Goal: Task Accomplishment & Management: Complete application form

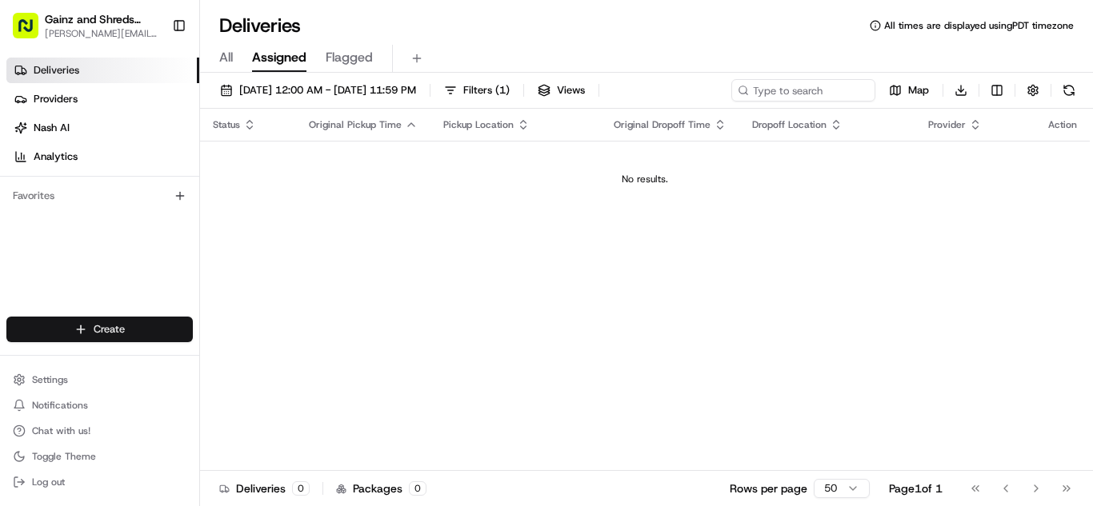
click at [142, 341] on html "Gainz and Shreds Meal Prep [PERSON_NAME][EMAIL_ADDRESS][DOMAIN_NAME] Toggle Sid…" at bounding box center [546, 253] width 1093 height 506
click at [271, 356] on link "Delivery" at bounding box center [289, 359] width 178 height 29
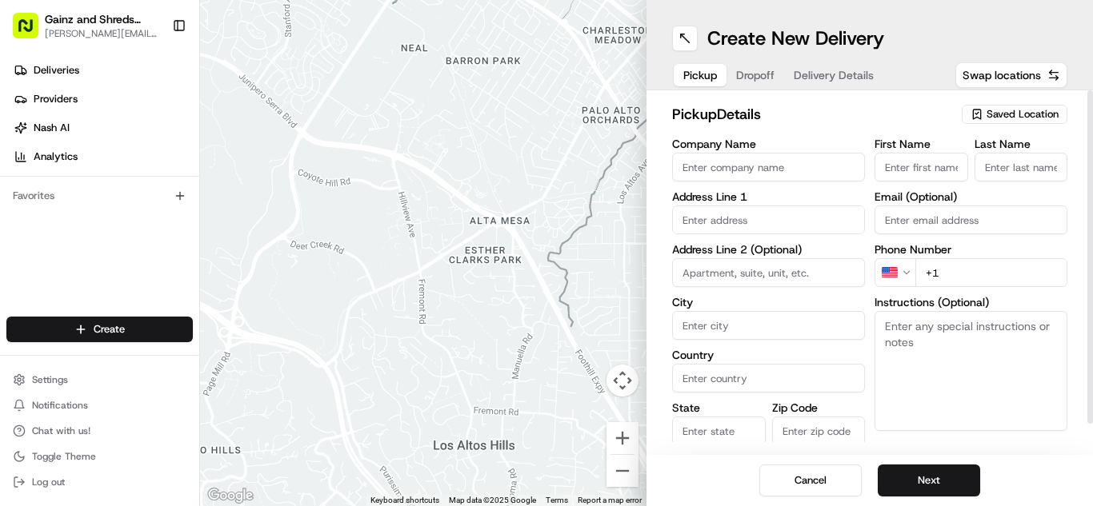
click at [1031, 118] on span "Saved Location" at bounding box center [1023, 114] width 72 height 14
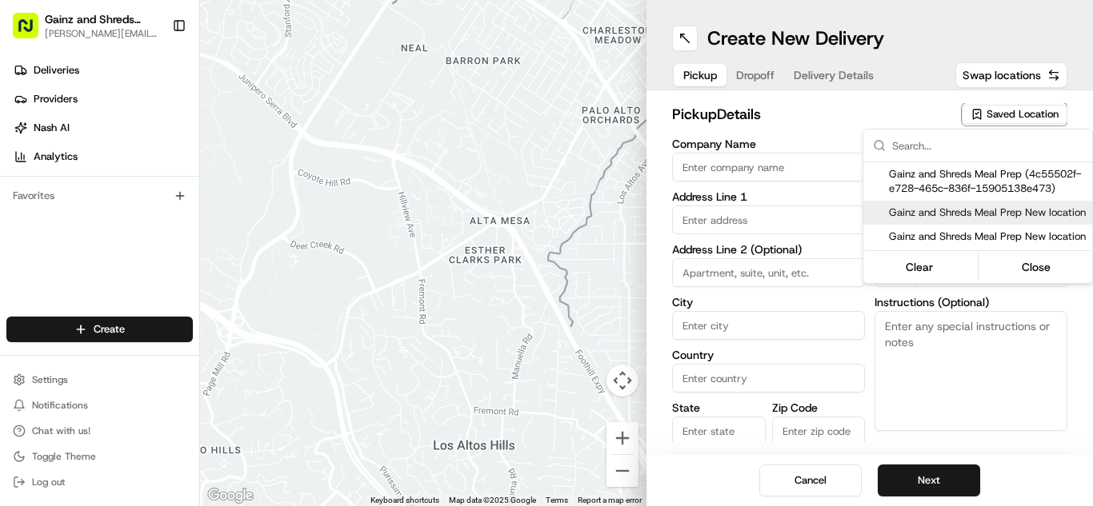
click at [975, 212] on span "Gainz and Shreds Meal Prep New location" at bounding box center [987, 213] width 197 height 14
type input "Gainz and Shreds Meal Prep New location"
type input "[STREET_ADDRESS]"
type input "[GEOGRAPHIC_DATA][PERSON_NAME]"
type input "US"
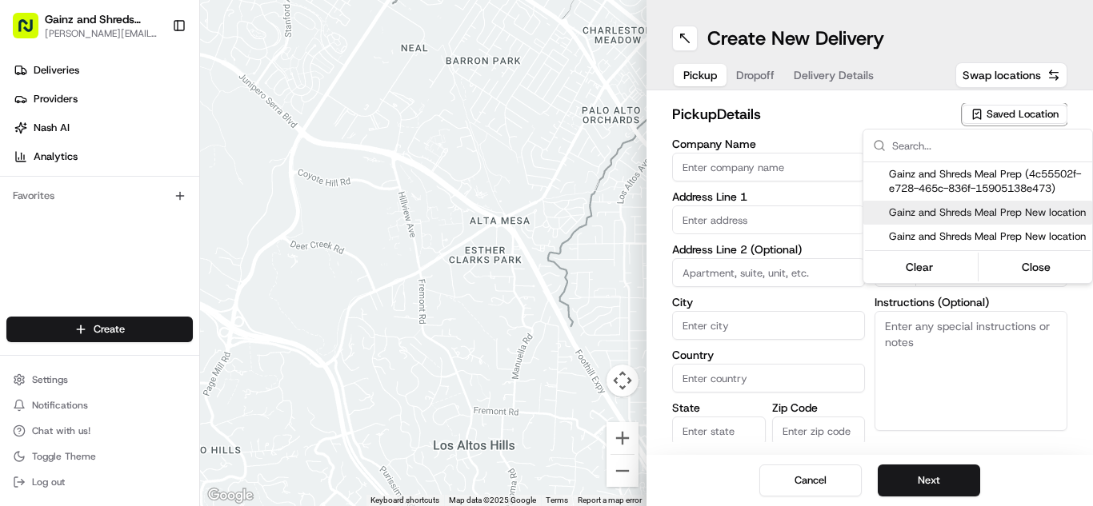
type input "CA"
type input "95125"
type input "[PERSON_NAME]"
type input "[PHONE_NUMBER]"
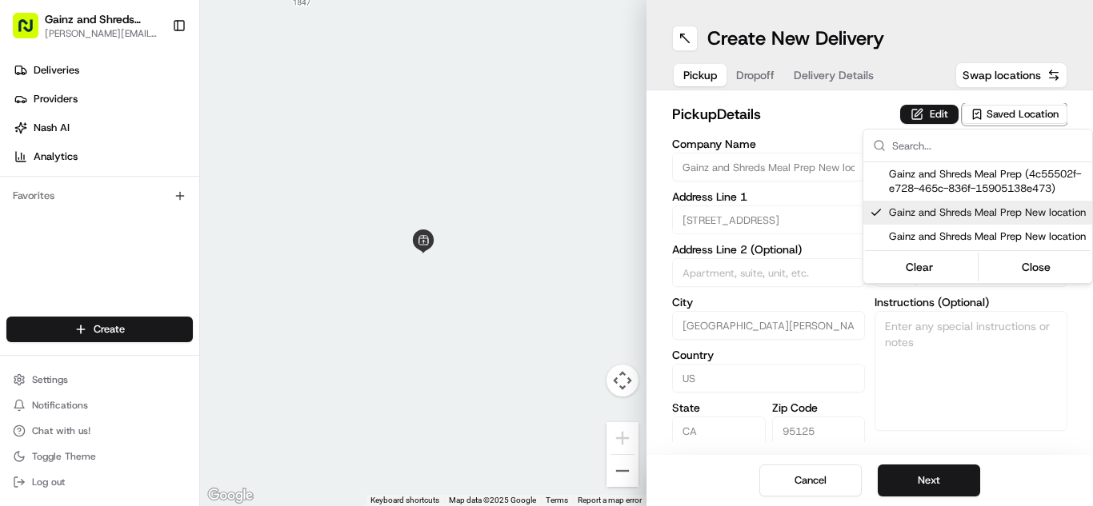
click at [899, 470] on html "Gainz and Shreds Meal Prep [PERSON_NAME][EMAIL_ADDRESS][DOMAIN_NAME] Toggle Sid…" at bounding box center [546, 253] width 1093 height 506
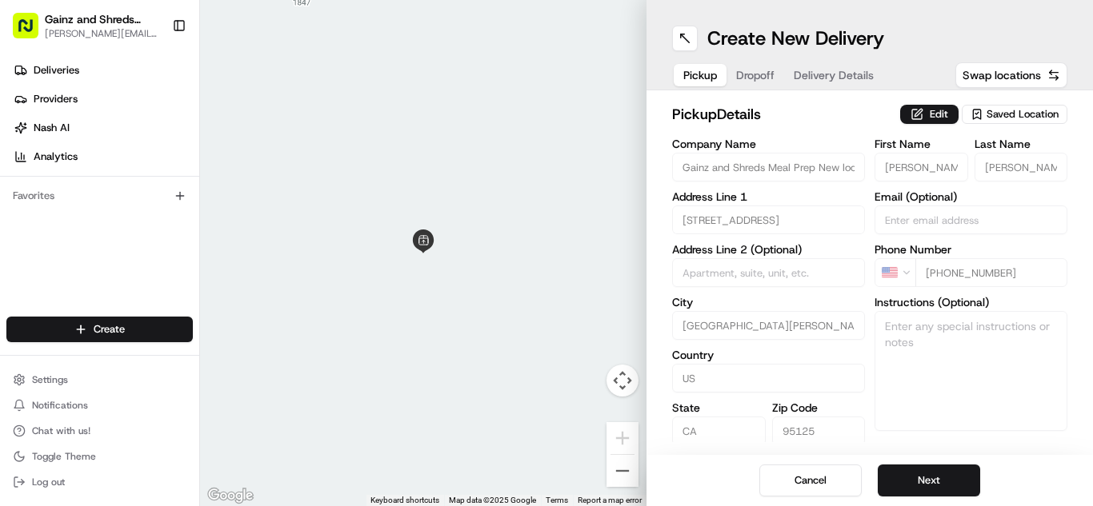
click at [899, 470] on button "Next" at bounding box center [929, 481] width 102 height 32
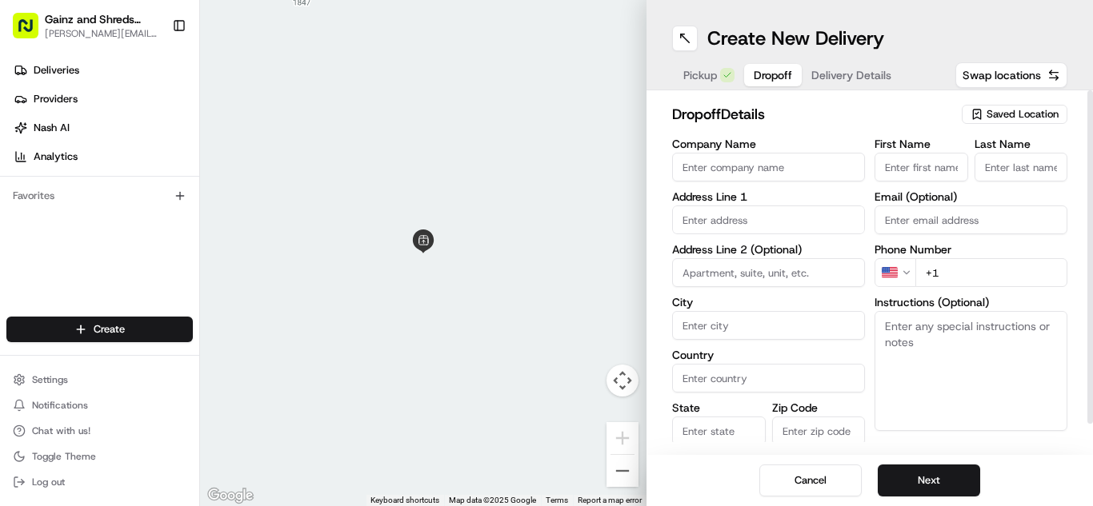
click at [1012, 122] on div "Saved Location" at bounding box center [1015, 114] width 106 height 19
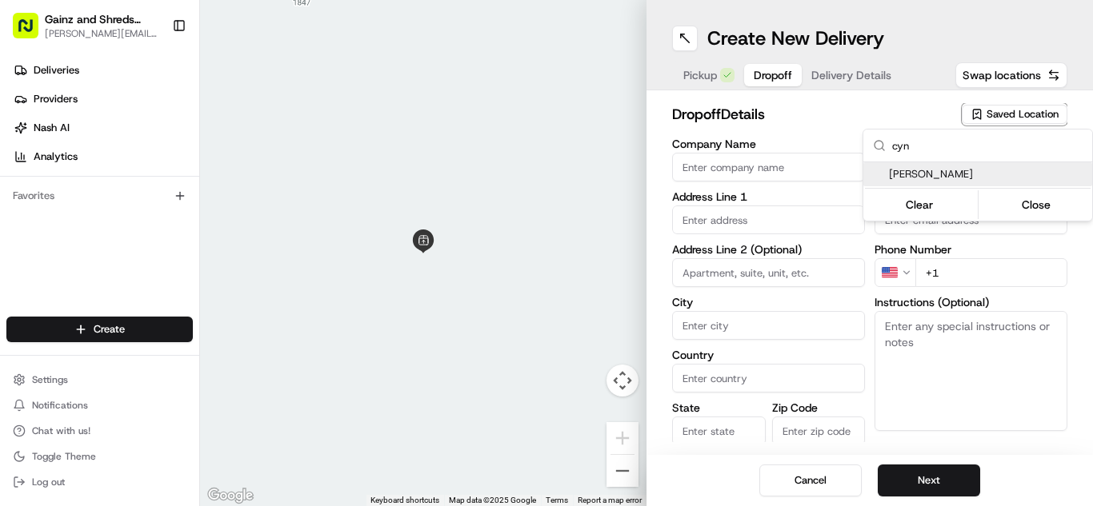
type input "cyn"
click at [988, 183] on div "[PERSON_NAME]" at bounding box center [977, 174] width 229 height 24
type input "[PERSON_NAME]"
type input "[STREET_ADDRESS]"
type input "[GEOGRAPHIC_DATA][PERSON_NAME]"
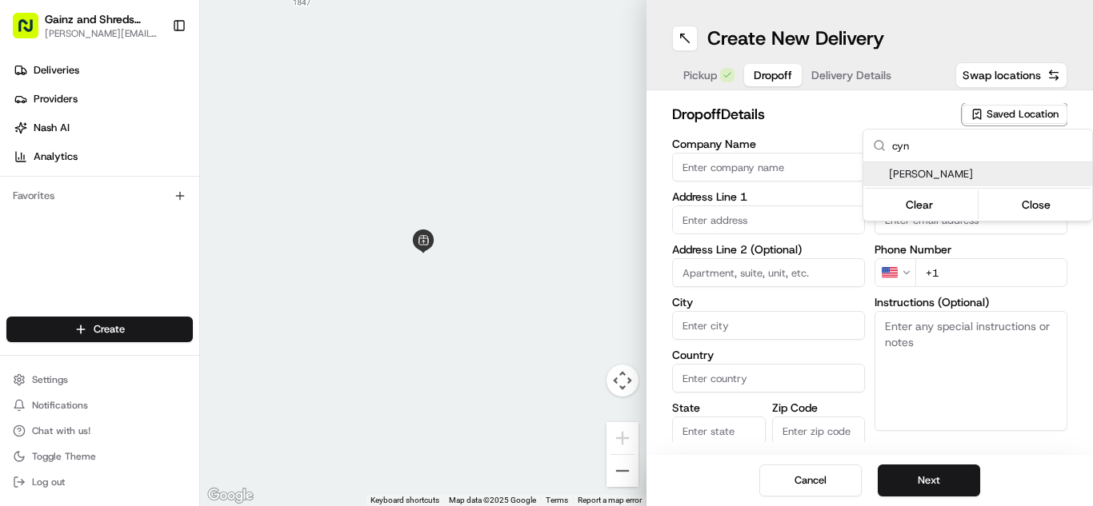
type input "US"
type input "CA"
type input "95132"
type input "[PERSON_NAME]"
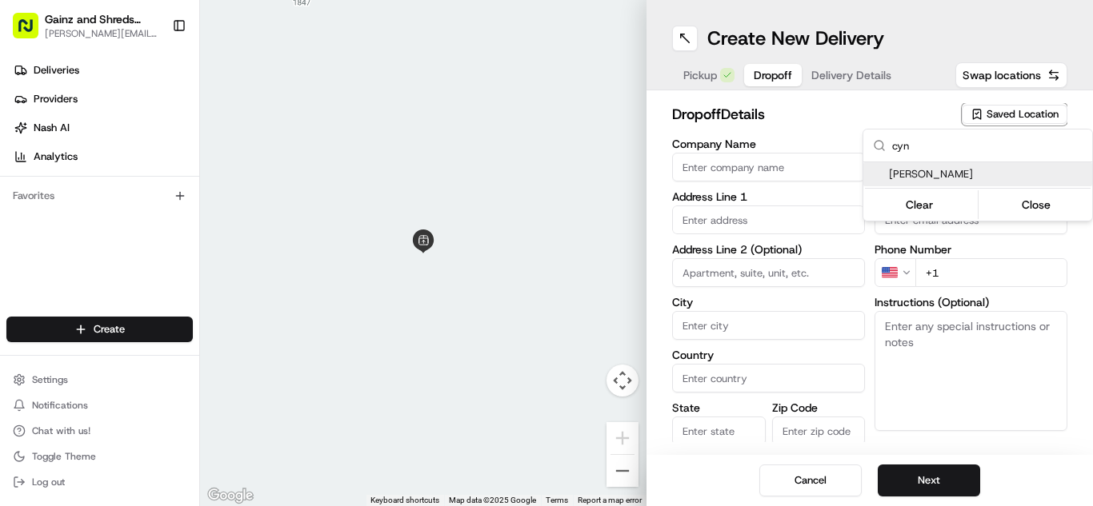
type input "[PHONE_NUMBER]"
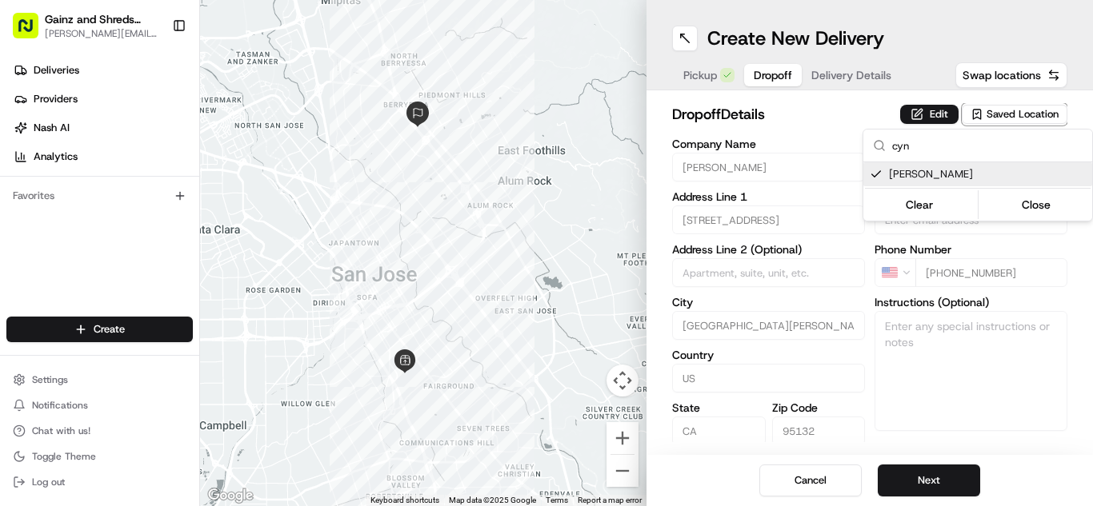
click at [927, 480] on html "Gainz and Shreds Meal Prep [PERSON_NAME][EMAIL_ADDRESS][DOMAIN_NAME] Toggle Sid…" at bounding box center [546, 253] width 1093 height 506
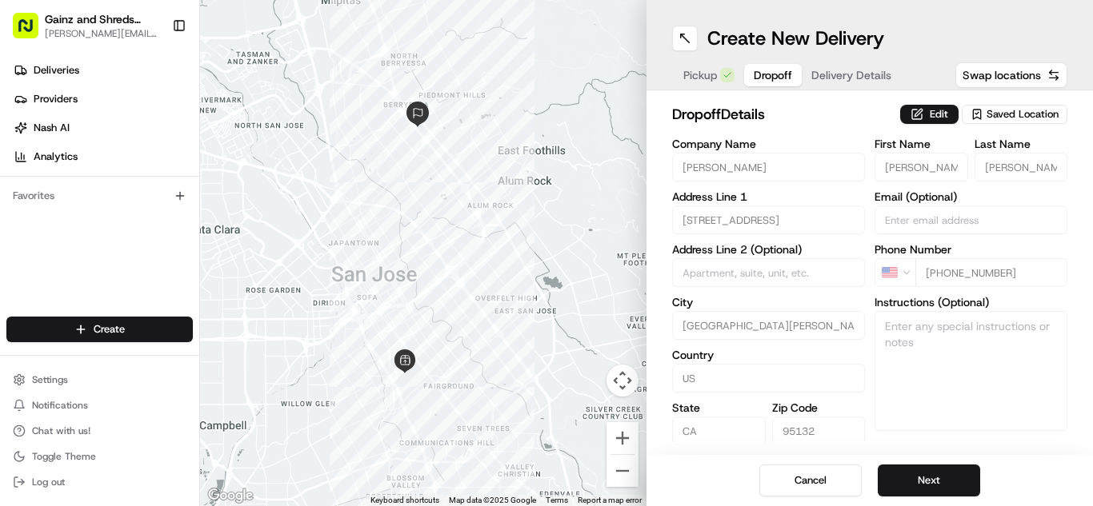
click at [927, 480] on button "Next" at bounding box center [929, 481] width 102 height 32
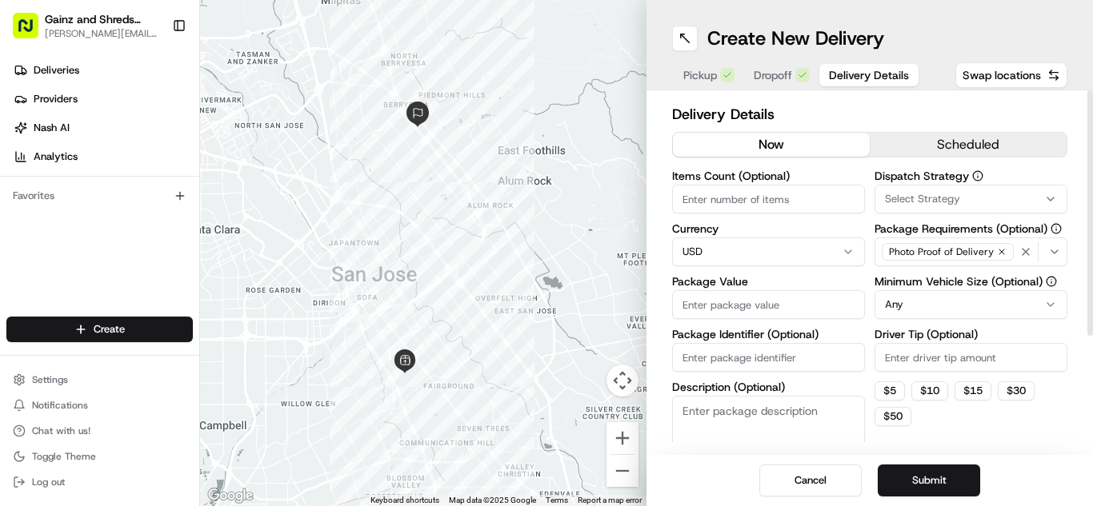
click at [792, 298] on input "Package Value" at bounding box center [768, 304] width 193 height 29
type input "80"
click at [1026, 142] on button "scheduled" at bounding box center [968, 145] width 197 height 24
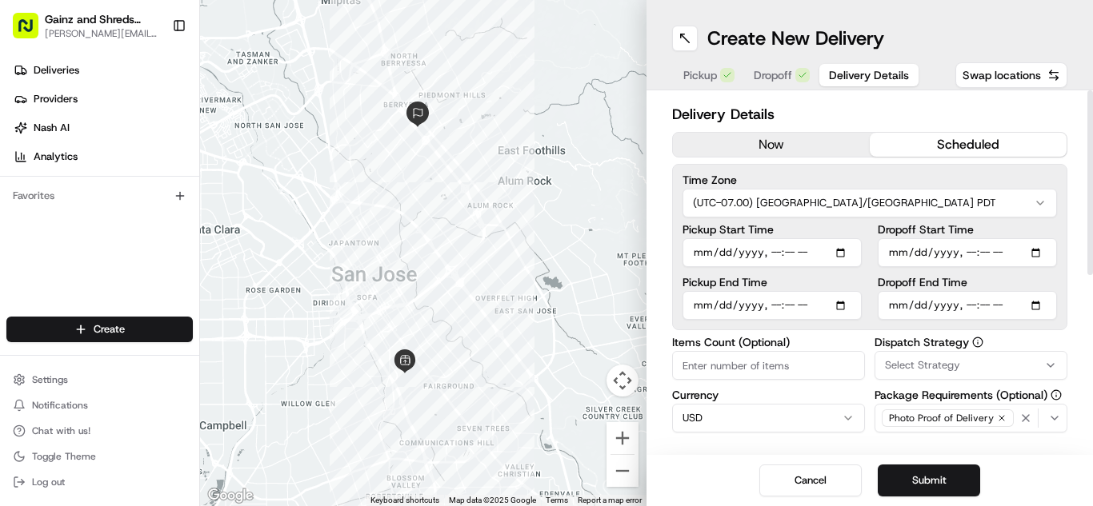
click at [706, 255] on input "Pickup Start Time" at bounding box center [771, 252] width 179 height 29
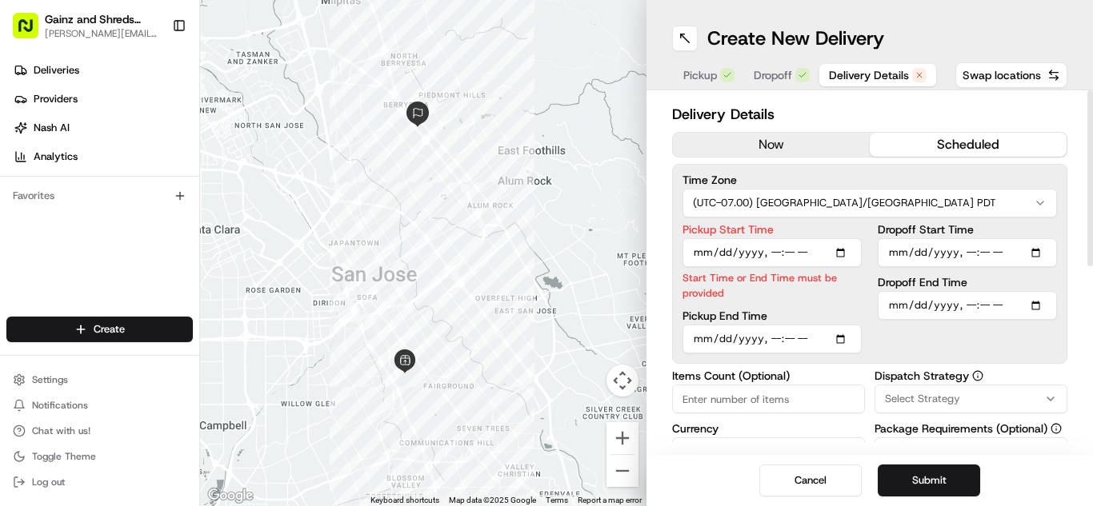
click at [905, 308] on input "Dropoff End Time" at bounding box center [967, 305] width 179 height 29
click at [704, 250] on input "Pickup Start Time" at bounding box center [771, 252] width 179 height 29
click at [769, 252] on input "Pickup Start Time" at bounding box center [771, 252] width 179 height 29
type input "[DATE]T08:50"
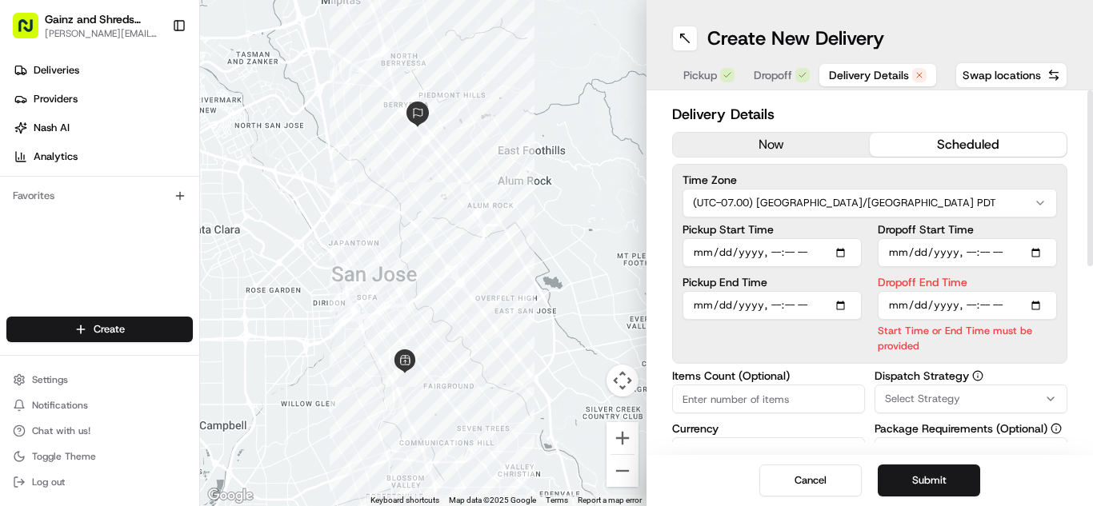
click at [905, 304] on input "Dropoff End Time" at bounding box center [967, 305] width 179 height 29
click at [967, 304] on input "Dropoff End Time" at bounding box center [967, 305] width 179 height 29
type input "[DATE]T09:30"
click at [947, 478] on button "Submit" at bounding box center [929, 481] width 102 height 32
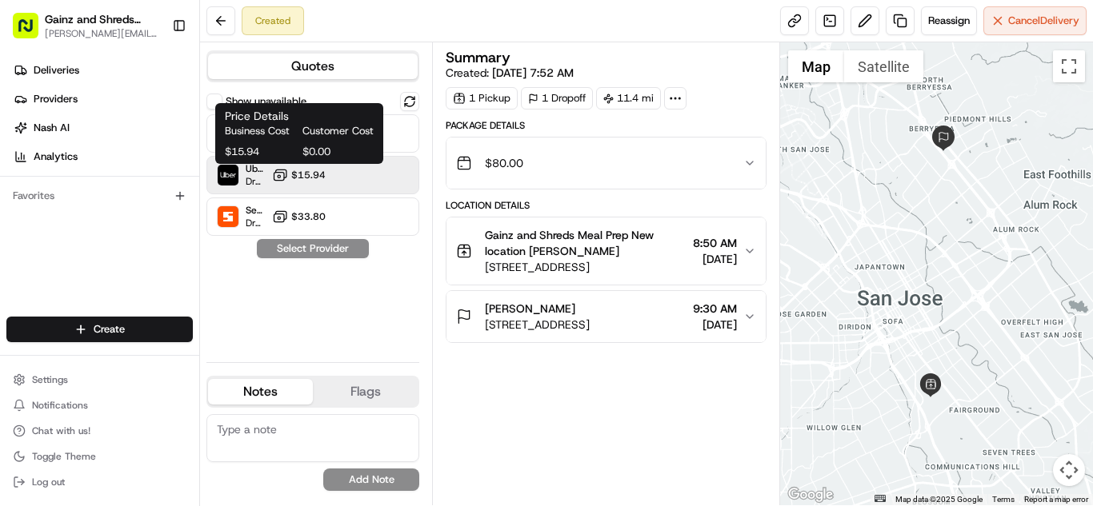
click at [314, 174] on span "$15.94" at bounding box center [308, 175] width 34 height 13
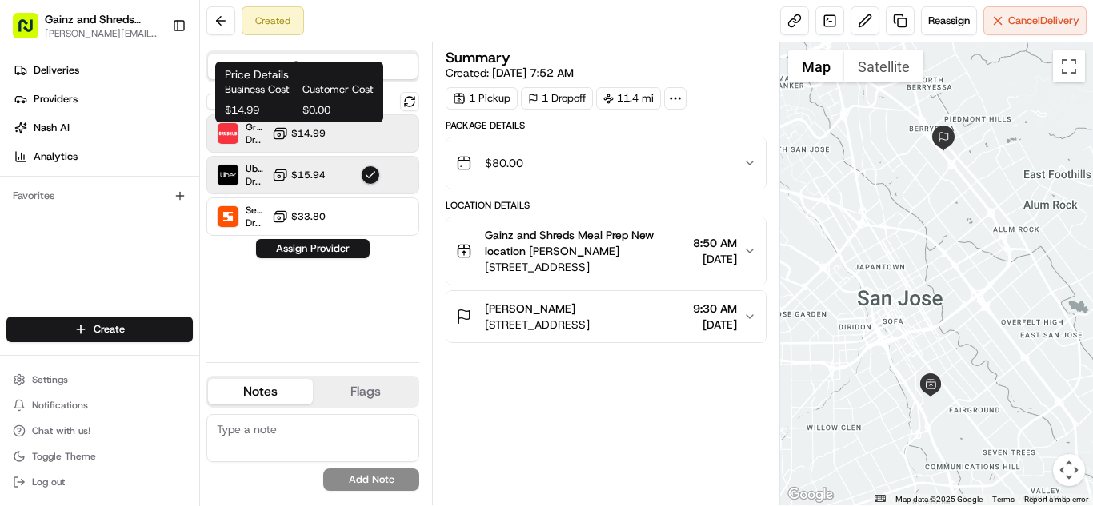
click at [303, 130] on span "$14.99" at bounding box center [308, 133] width 34 height 13
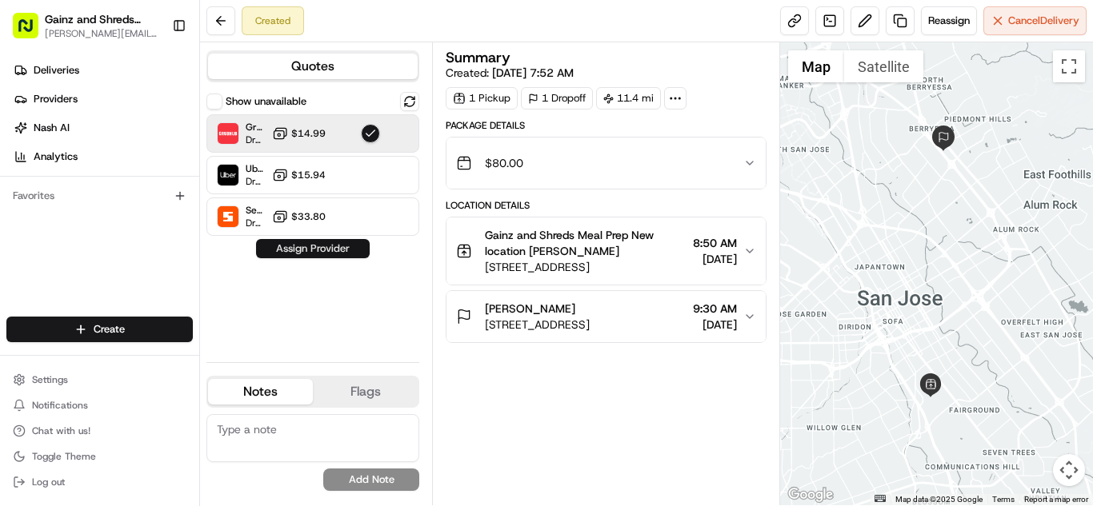
click at [301, 254] on button "Assign Provider" at bounding box center [313, 248] width 114 height 19
